Goal: Information Seeking & Learning: Learn about a topic

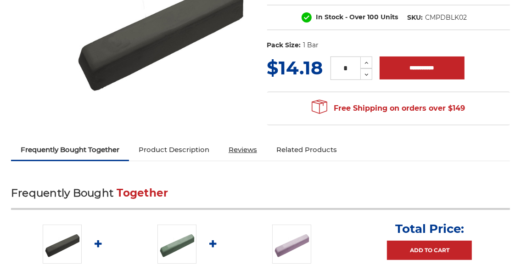
scroll to position [92, 0]
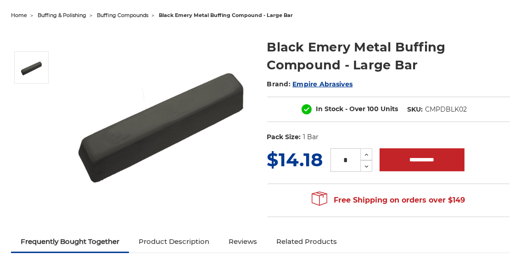
click at [163, 241] on link "Product Description" at bounding box center [174, 241] width 90 height 20
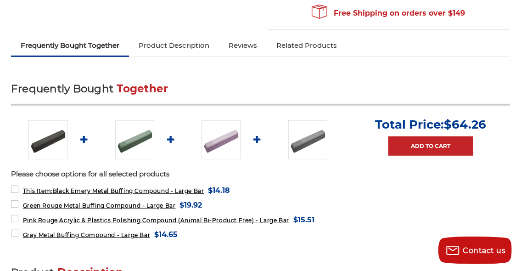
scroll to position [272, 0]
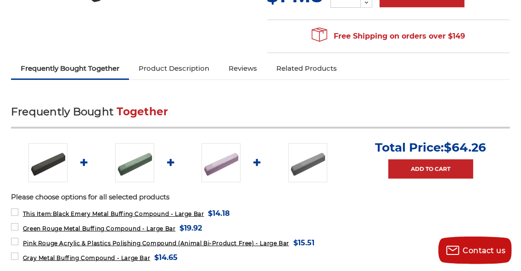
click at [51, 162] on img at bounding box center [47, 162] width 39 height 39
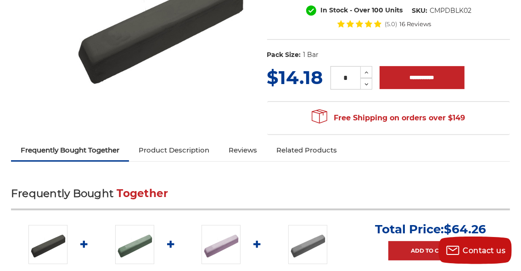
scroll to position [89, 0]
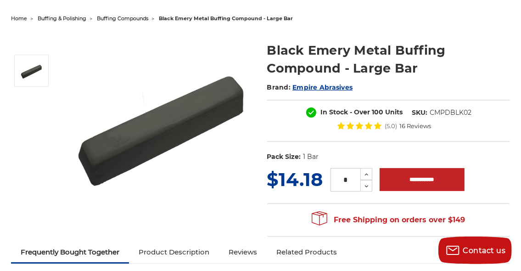
click at [178, 113] on img at bounding box center [160, 124] width 184 height 184
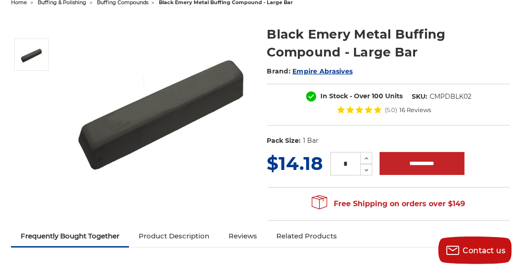
scroll to position [89, 0]
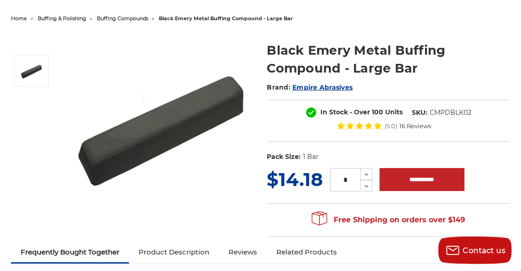
click at [226, 107] on img at bounding box center [160, 124] width 184 height 184
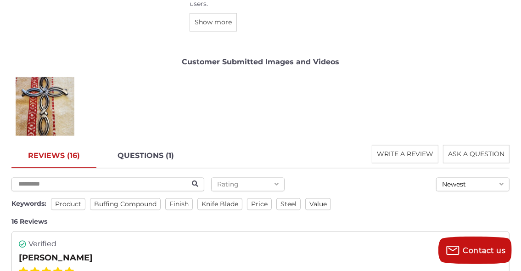
scroll to position [1283, 0]
